Goal: Task Accomplishment & Management: Manage account settings

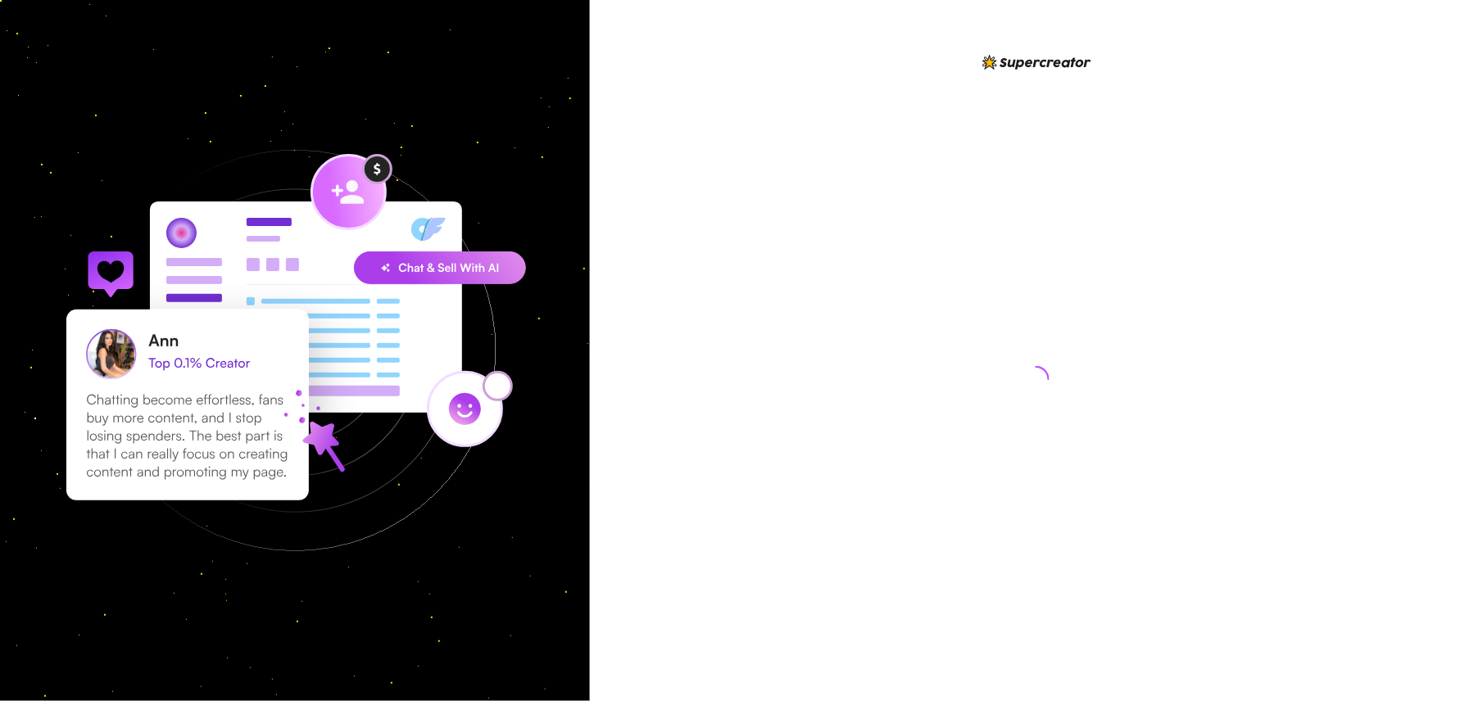
click at [850, 303] on div at bounding box center [1036, 350] width 893 height 701
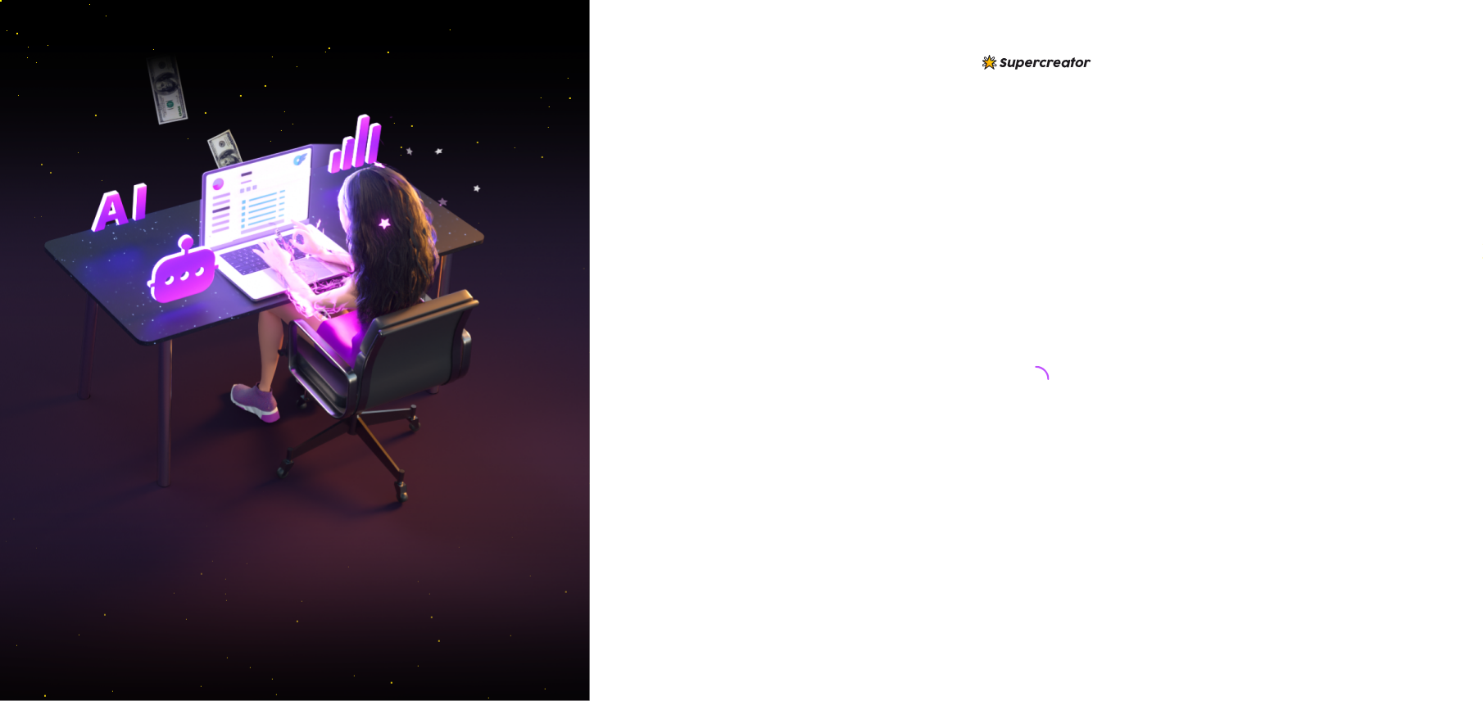
click at [791, 96] on div at bounding box center [1036, 350] width 893 height 701
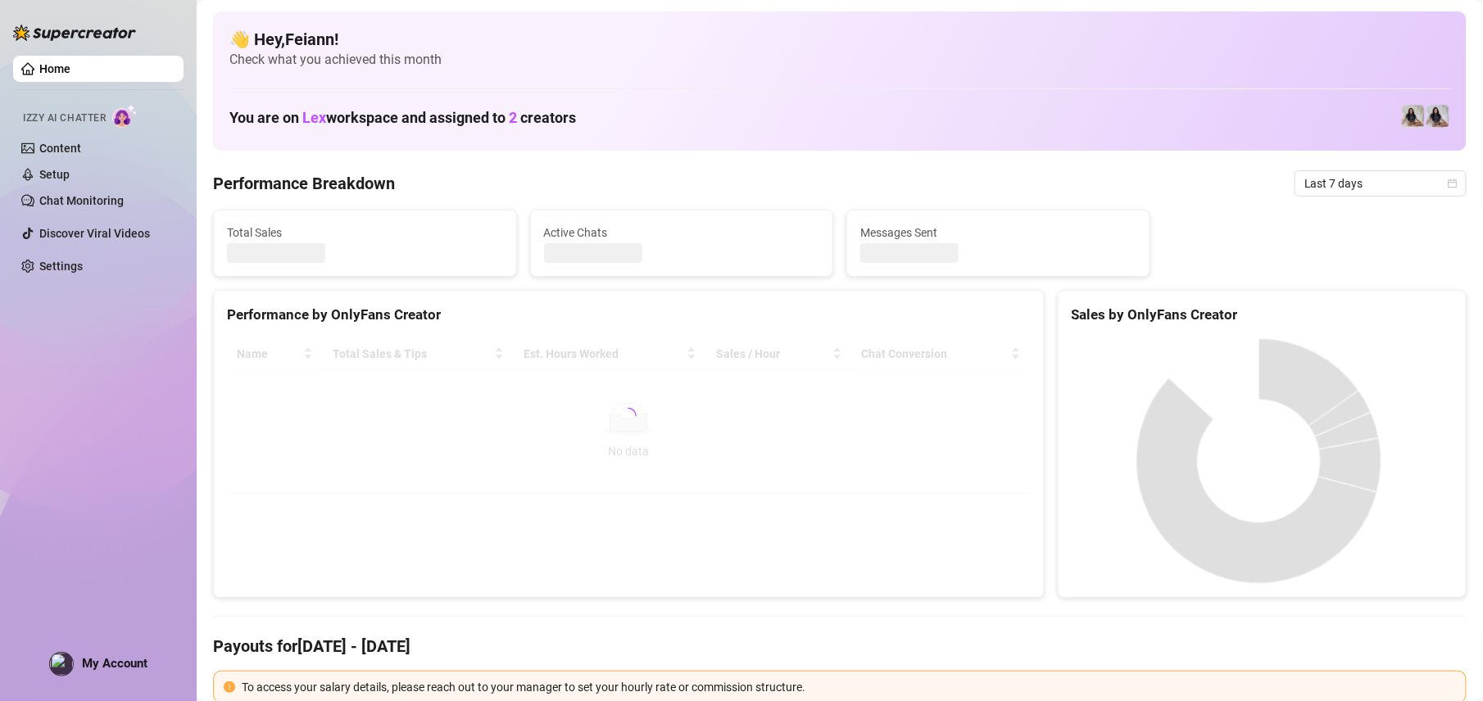
click at [73, 669] on span at bounding box center [61, 664] width 25 height 25
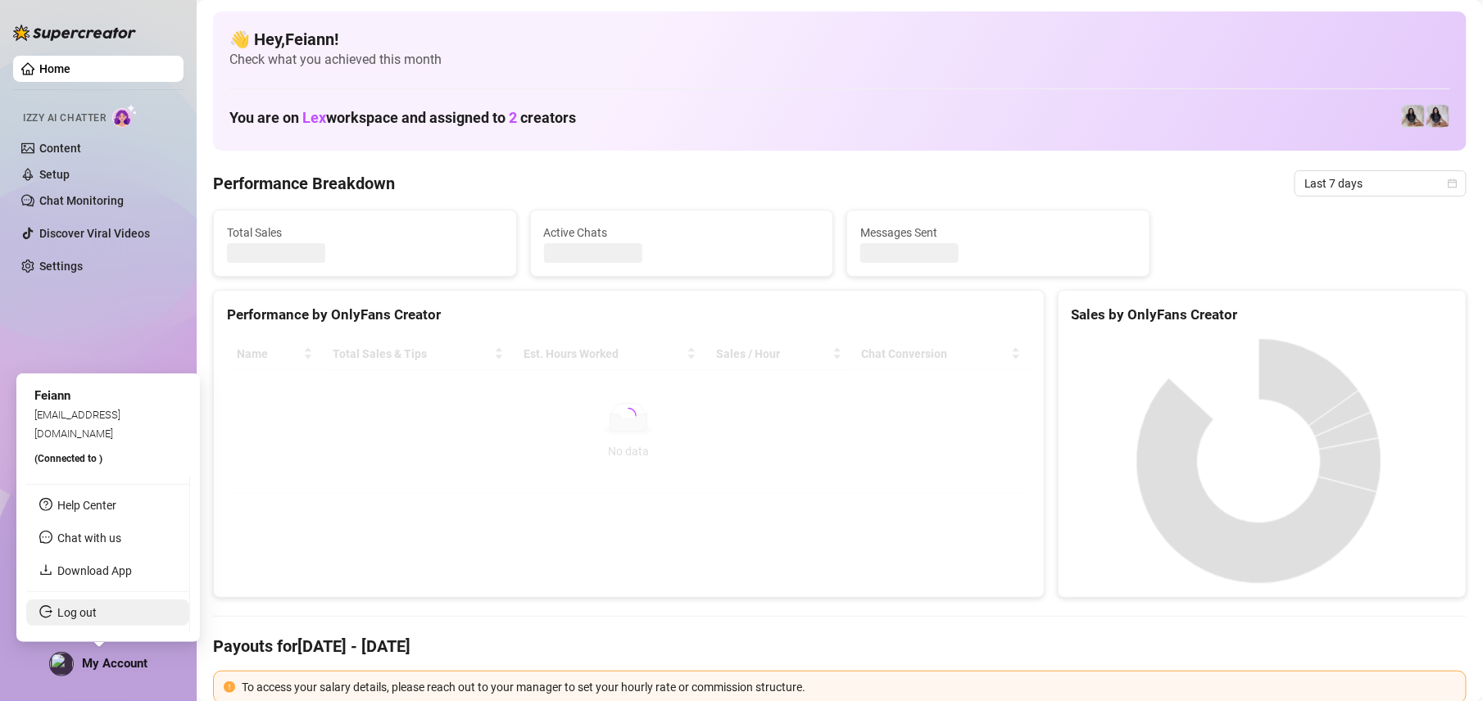
click at [85, 611] on link "Log out" at bounding box center [76, 612] width 39 height 13
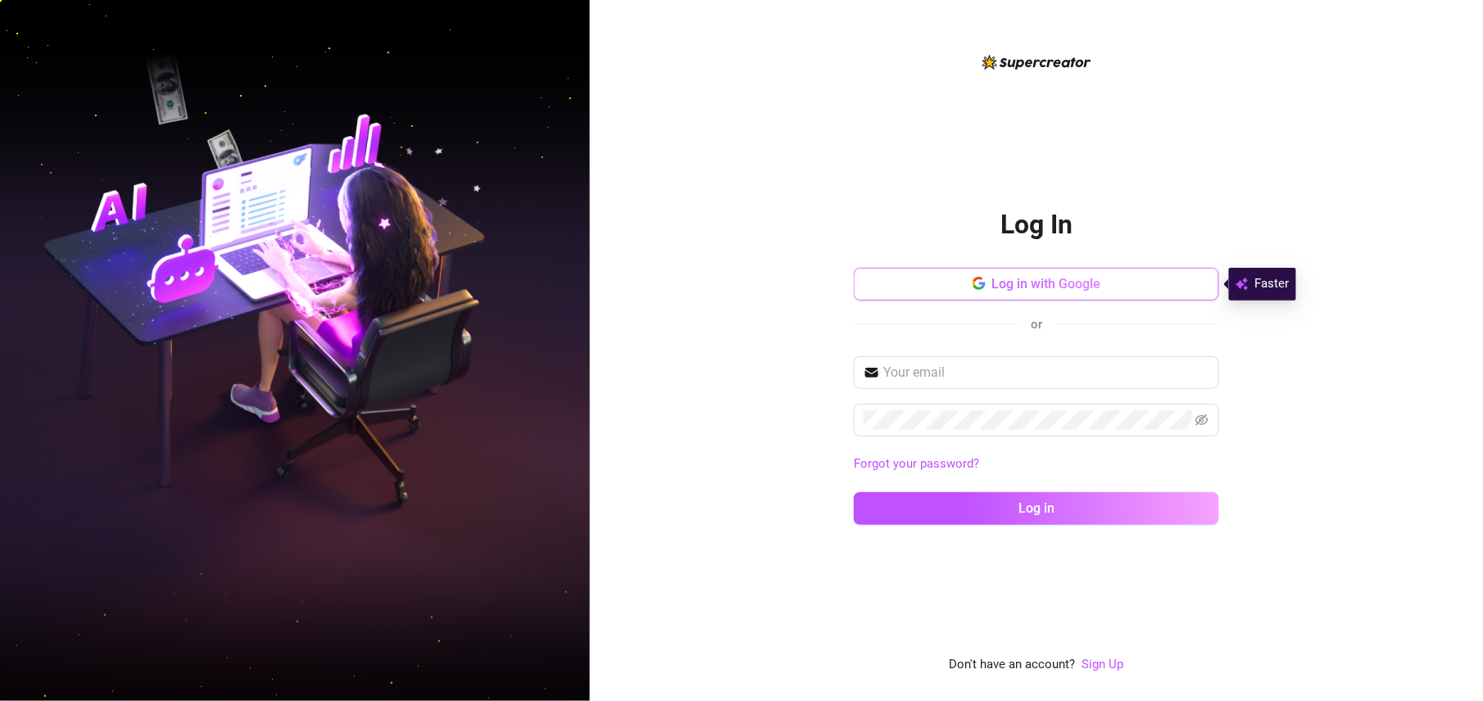
click at [1148, 296] on button "Log in with Google" at bounding box center [1036, 284] width 365 height 33
click at [1088, 285] on span "Log in with Google" at bounding box center [1046, 284] width 109 height 16
click at [1013, 277] on span "Log in with Google" at bounding box center [1046, 284] width 109 height 16
click at [1276, 286] on span "Faster" at bounding box center [1272, 284] width 34 height 20
